Goal: Consume media (video, audio)

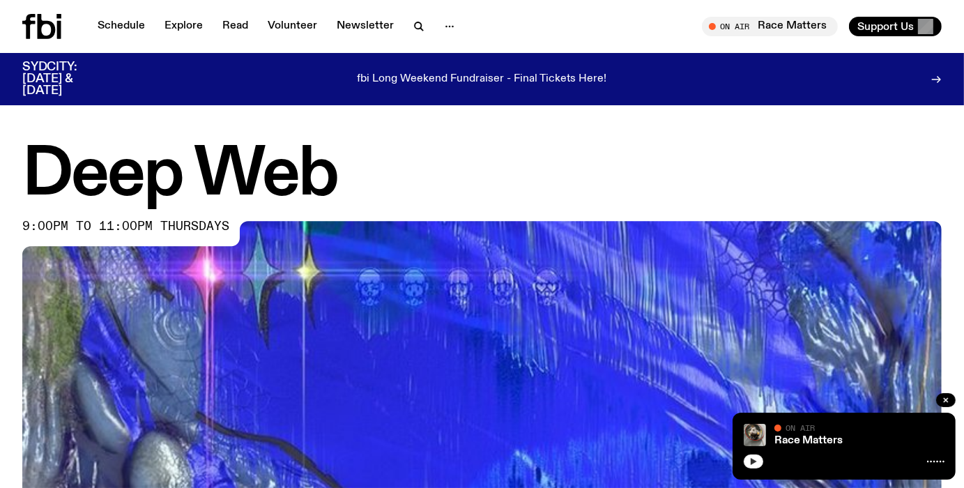
click at [753, 459] on icon "button" at bounding box center [753, 461] width 8 height 8
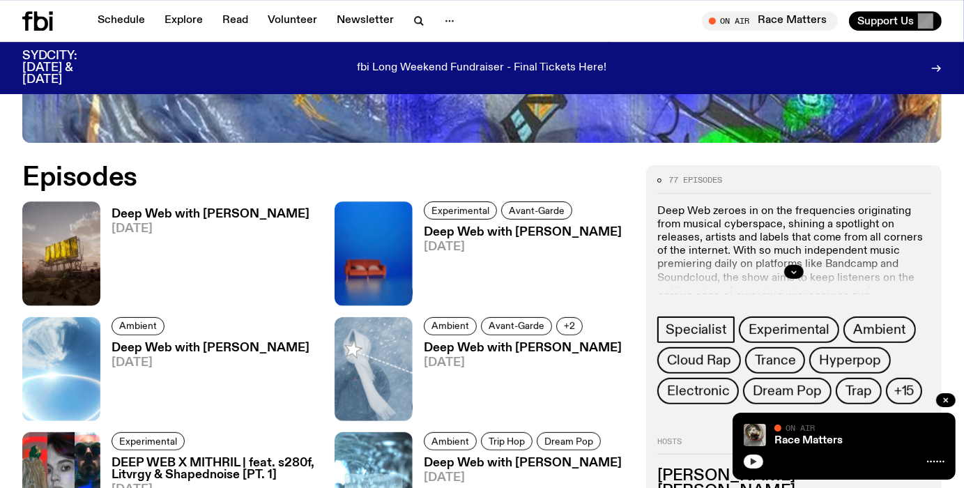
scroll to position [576, 0]
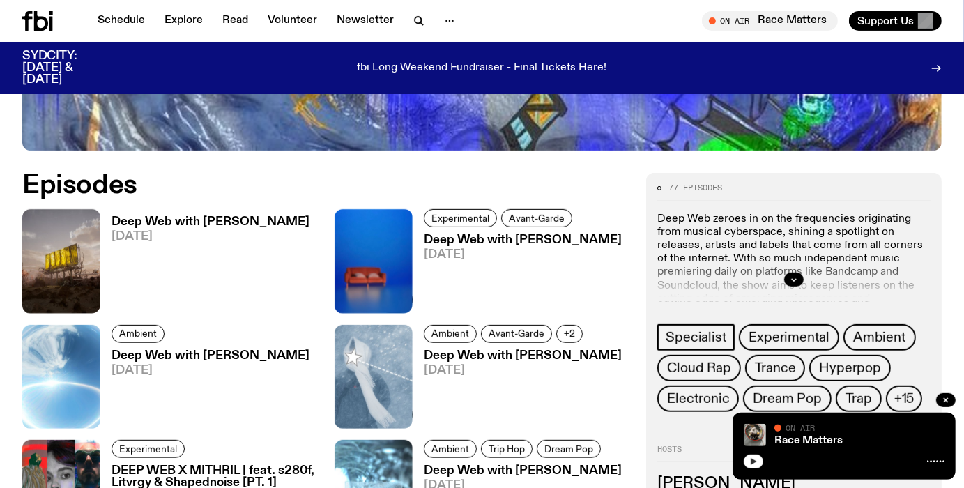
click at [753, 456] on button "button" at bounding box center [754, 461] width 20 height 14
click at [756, 434] on img at bounding box center [755, 435] width 22 height 22
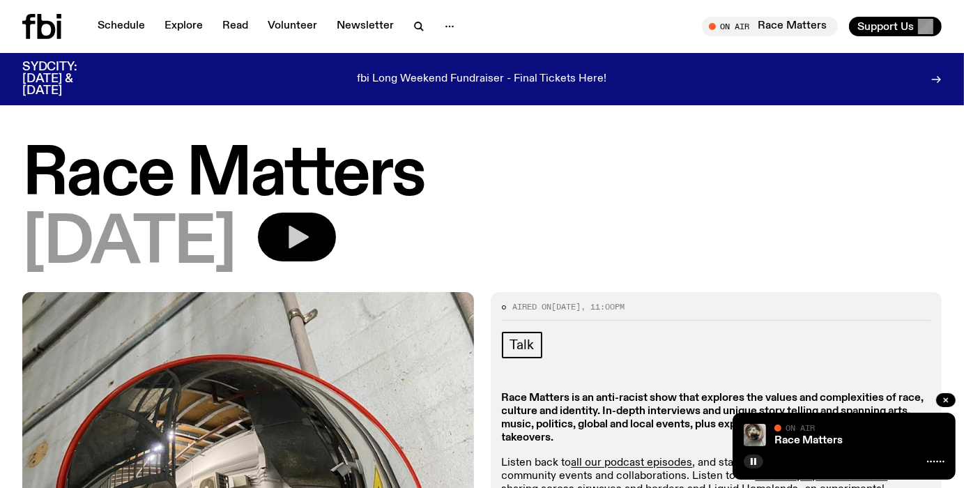
click at [336, 259] on button "button" at bounding box center [297, 237] width 78 height 49
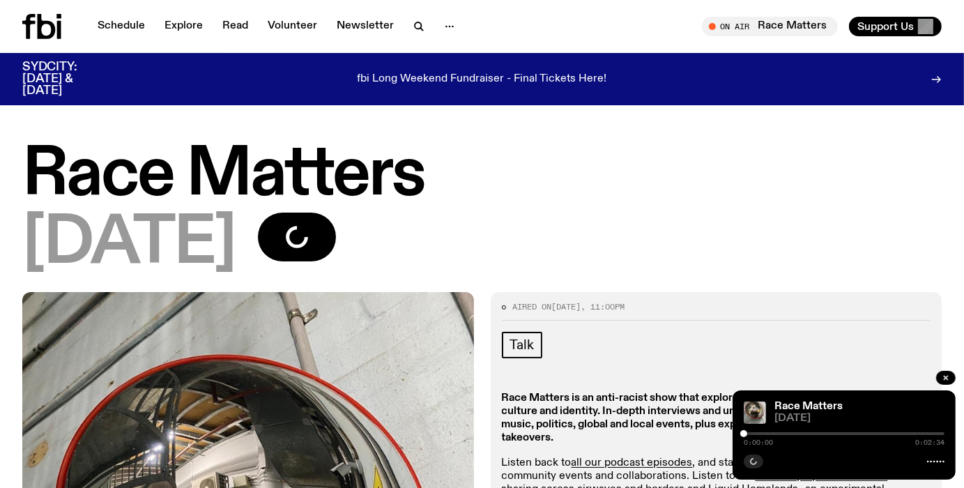
drag, startPoint x: 765, startPoint y: 430, endPoint x: 775, endPoint y: 429, distance: 9.8
click at [775, 429] on div "Race Matters [DATE] 0:00:00 0:02:34" at bounding box center [844, 434] width 223 height 89
